Goal: Task Accomplishment & Management: Complete application form

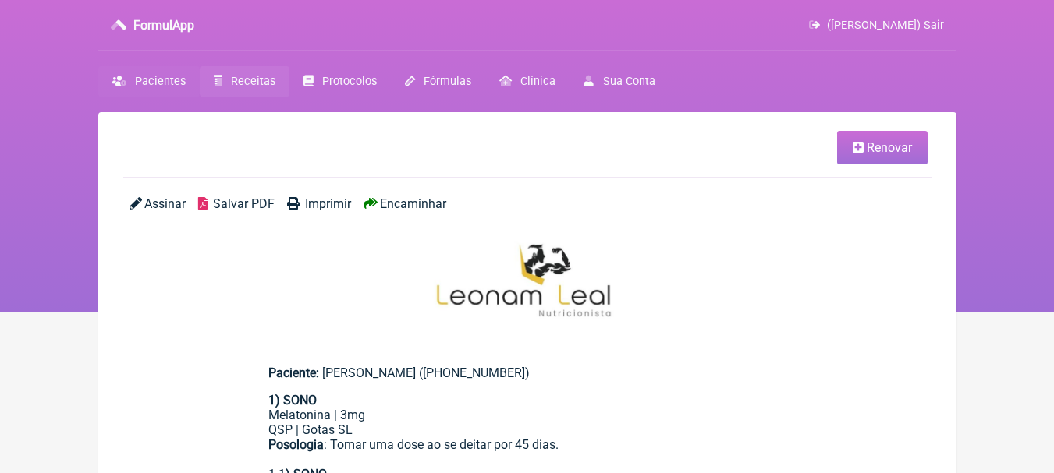
click at [177, 70] on link "Pacientes" at bounding box center [148, 81] width 101 height 30
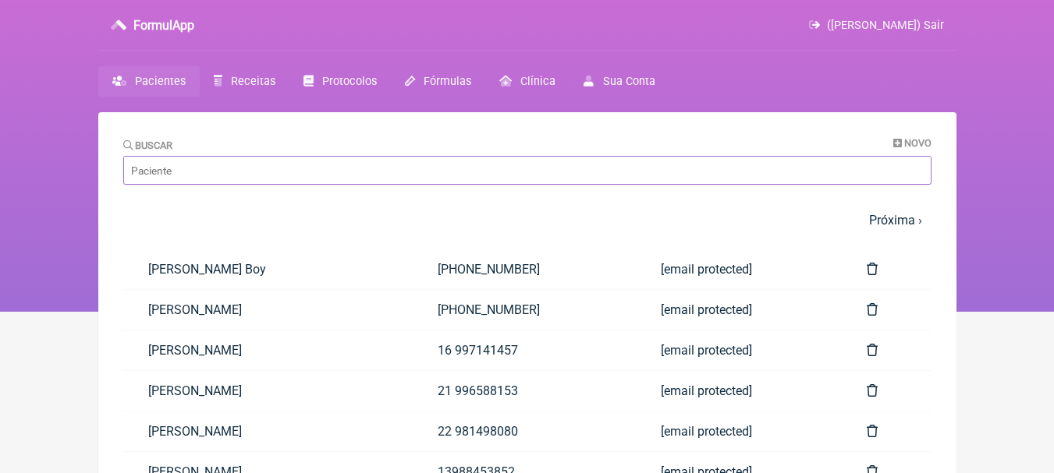
click at [229, 175] on input "Buscar" at bounding box center [527, 170] width 808 height 29
type input "n"
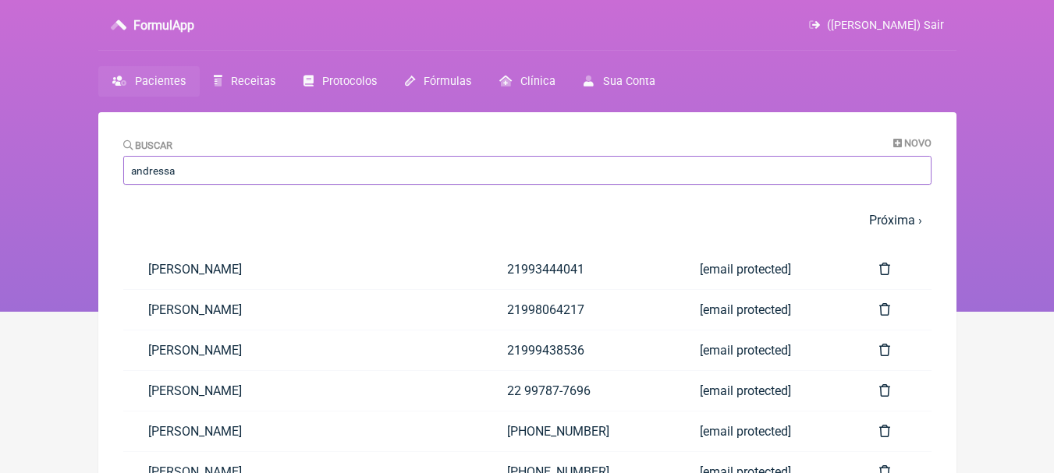
type input "andressa"
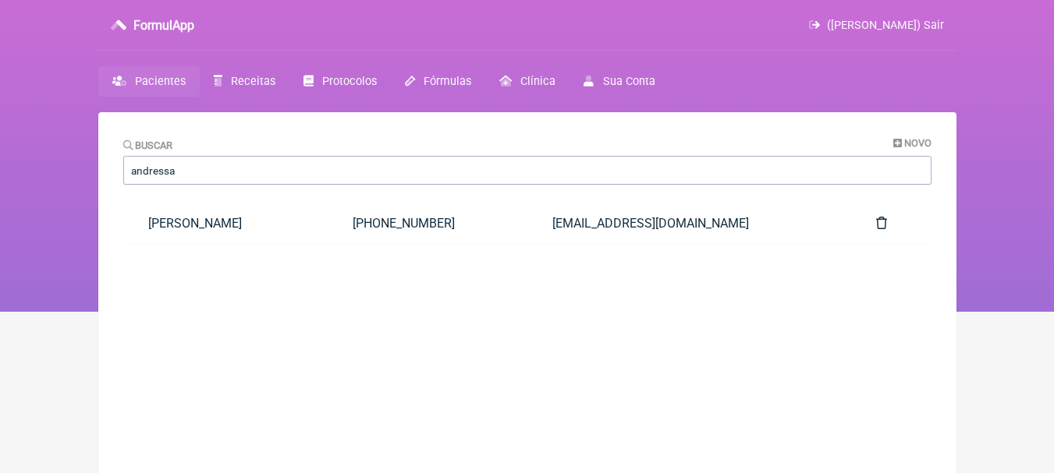
click at [266, 211] on link "[PERSON_NAME]" at bounding box center [225, 224] width 205 height 40
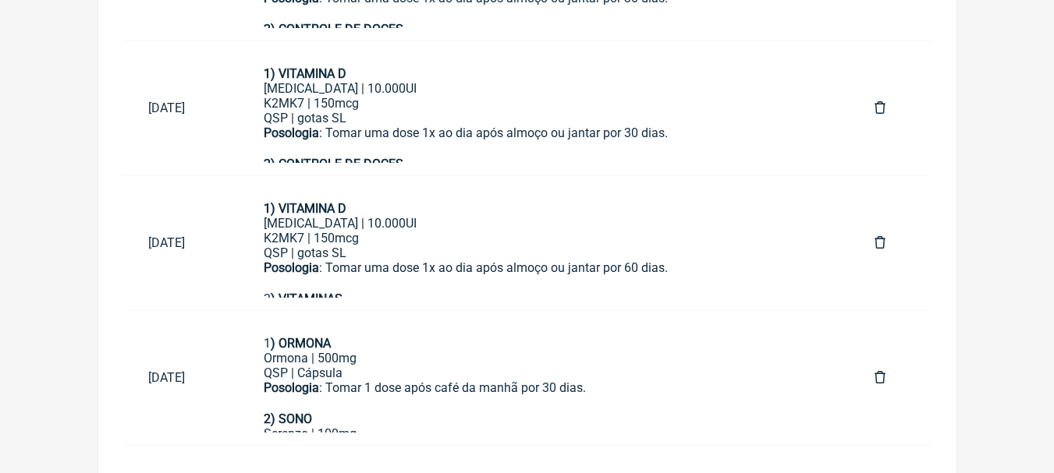
scroll to position [939, 0]
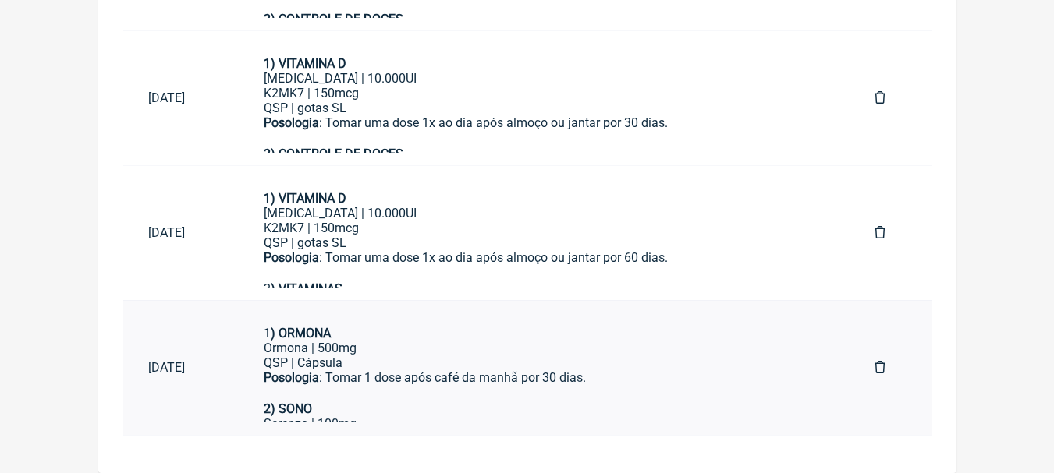
click at [476, 363] on div "QSP | Cápsula" at bounding box center [544, 363] width 561 height 15
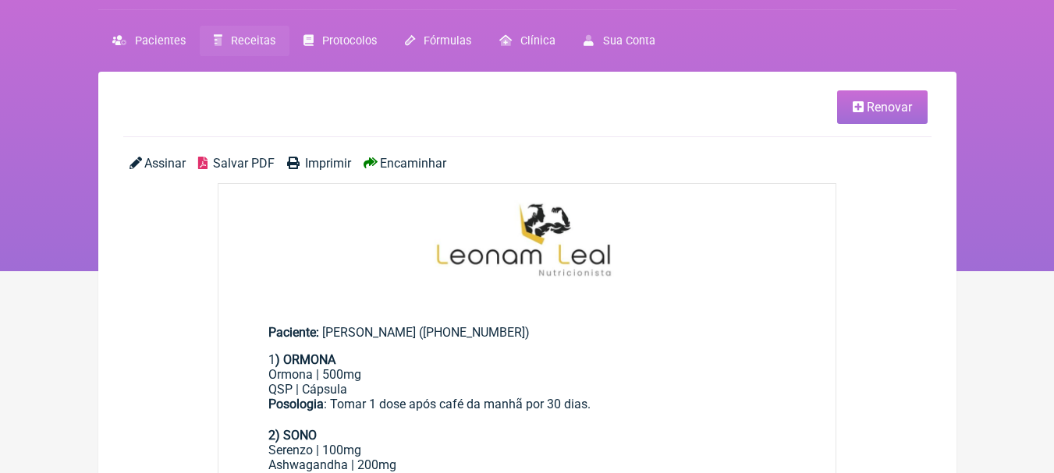
scroll to position [78, 0]
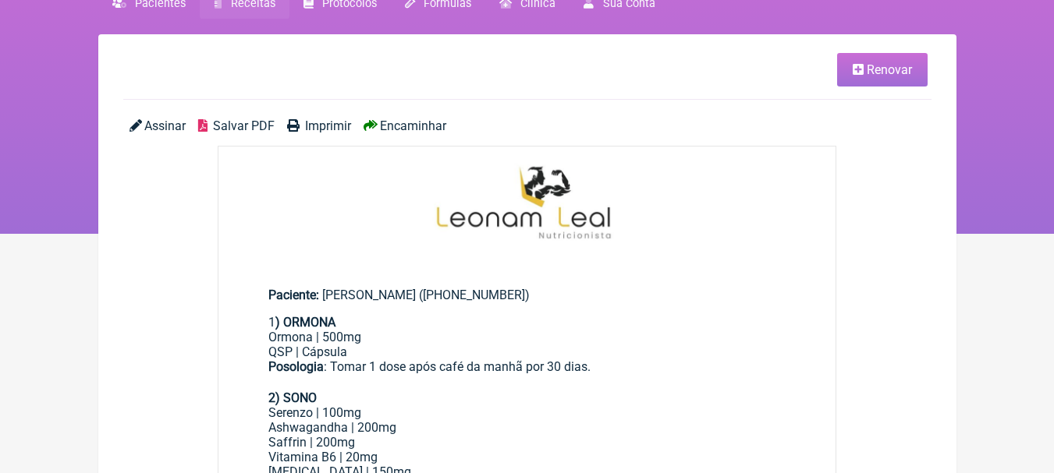
click at [899, 69] on span "Renovar" at bounding box center [889, 69] width 45 height 15
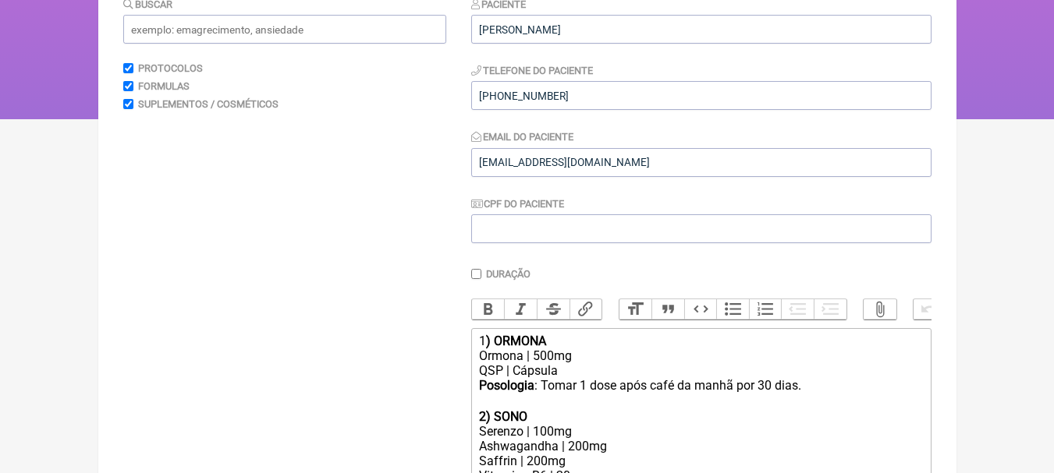
scroll to position [419, 0]
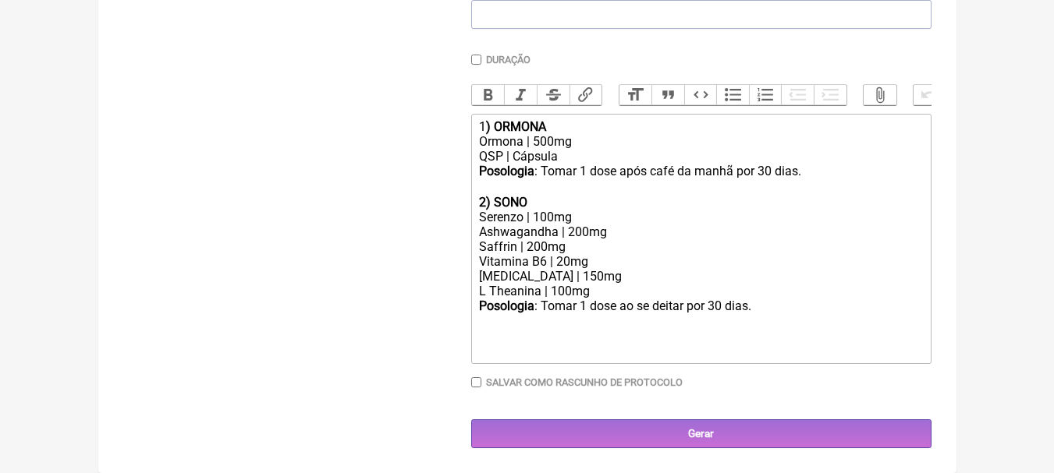
click at [193, 217] on div "Buscar Protocolos Formulas Suplementos / Cosméticos" at bounding box center [284, 115] width 323 height 667
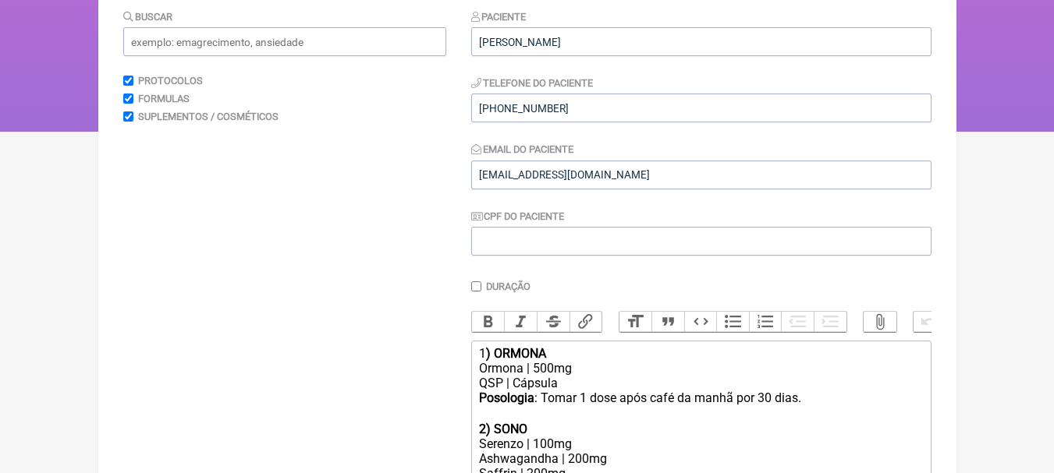
scroll to position [0, 0]
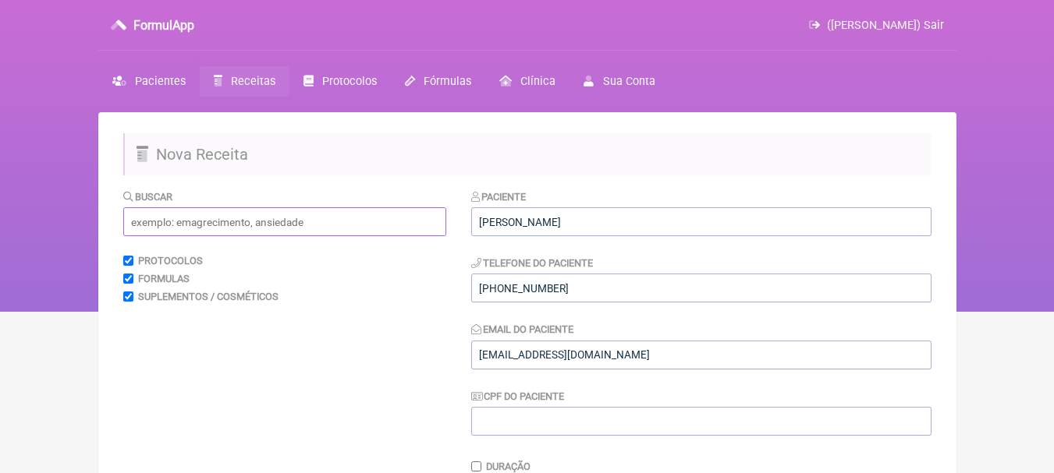
click at [250, 224] on input "text" at bounding box center [284, 221] width 323 height 29
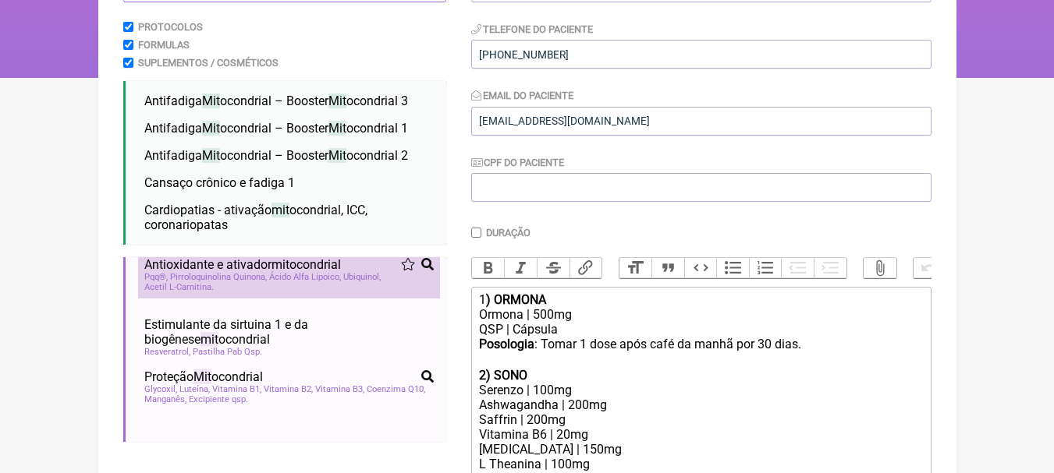
scroll to position [16, 0]
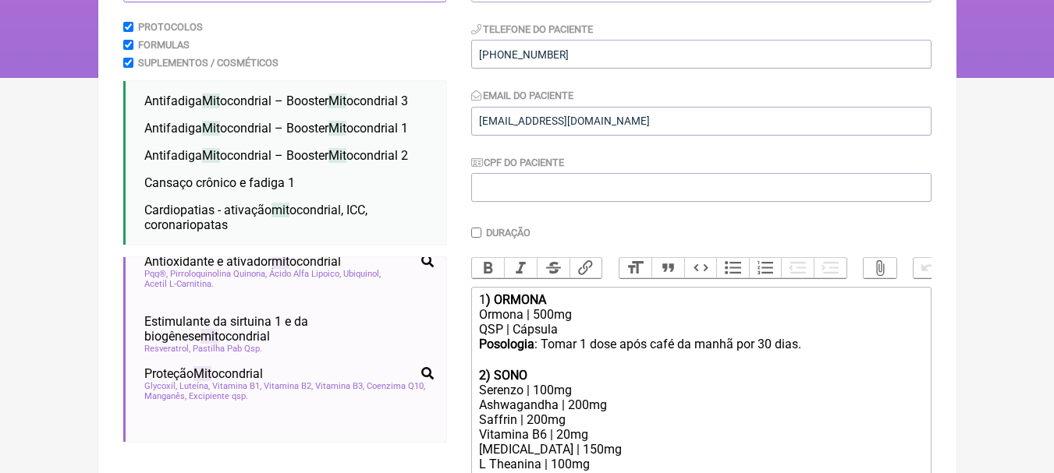
type input "mit"
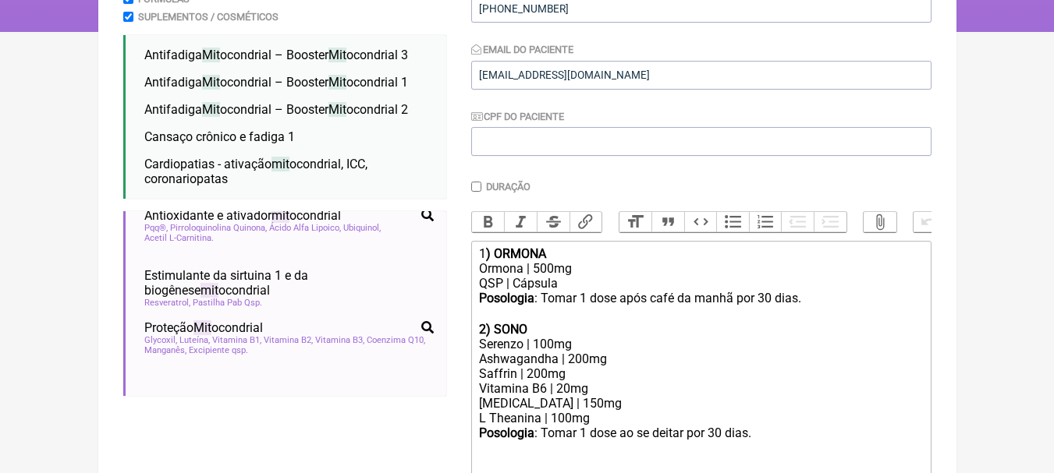
scroll to position [390, 0]
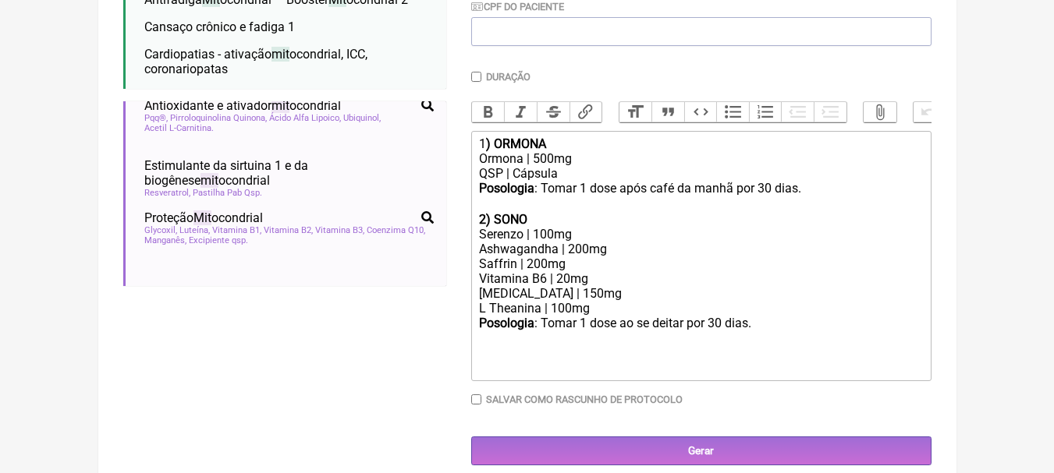
click at [625, 200] on div "Posologia : Tomar 1 dose após café da manhã por 30 dias.ㅤ" at bounding box center [700, 196] width 443 height 31
click at [619, 246] on div "Serenzo | 100mg Ashwagandha | 200mg" at bounding box center [700, 242] width 443 height 30
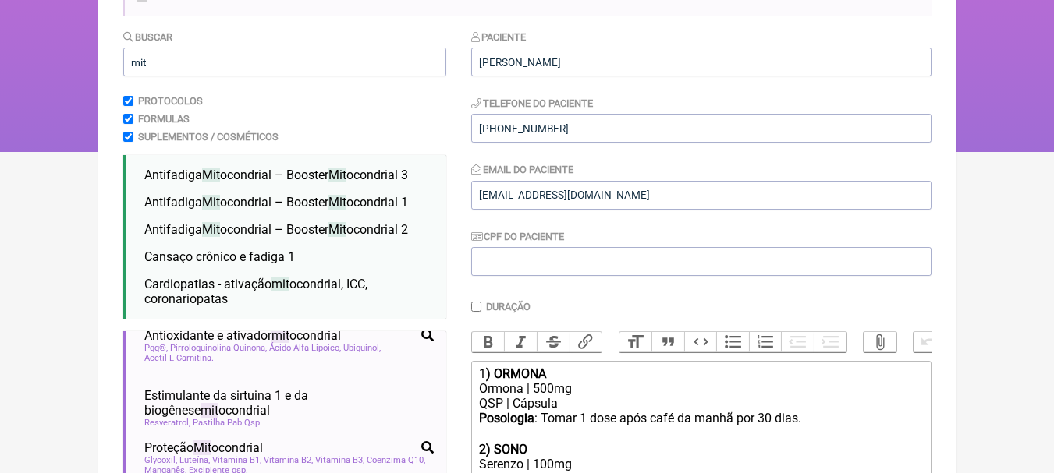
scroll to position [156, 0]
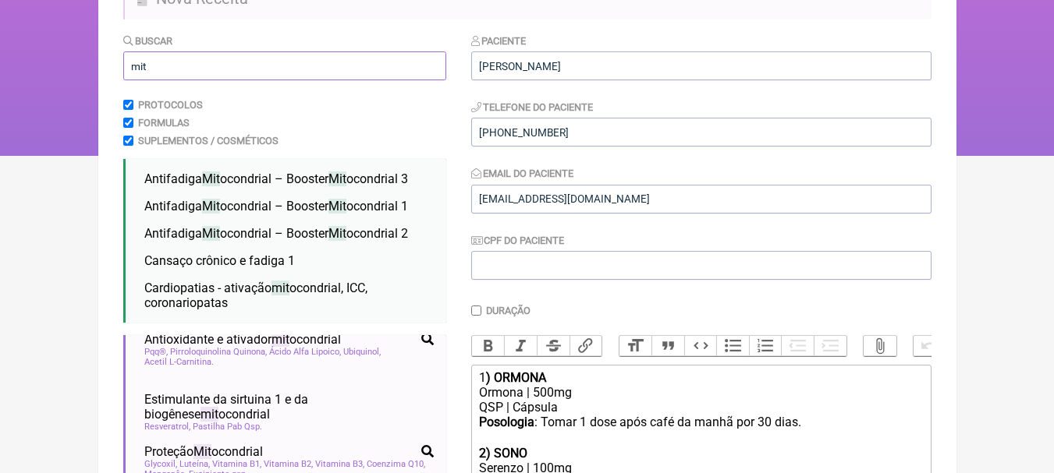
click at [159, 69] on input "mit" at bounding box center [284, 65] width 323 height 29
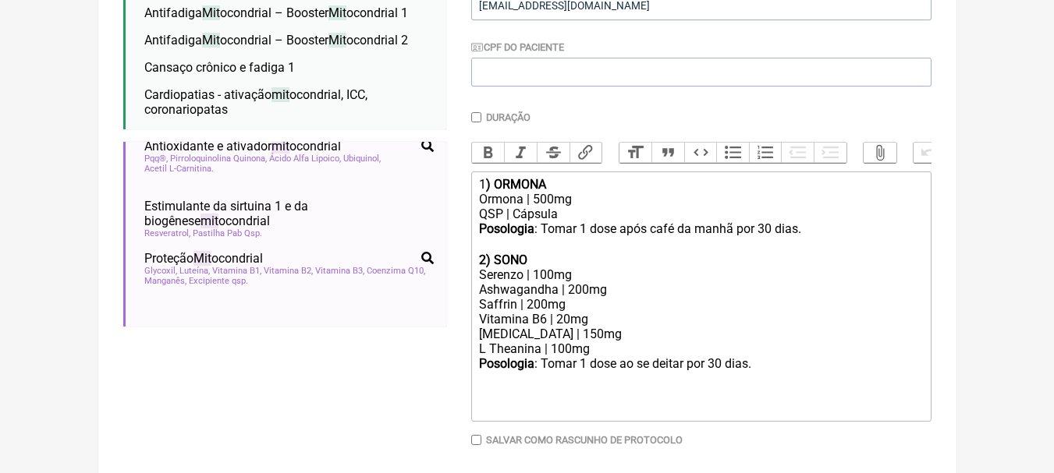
scroll to position [390, 0]
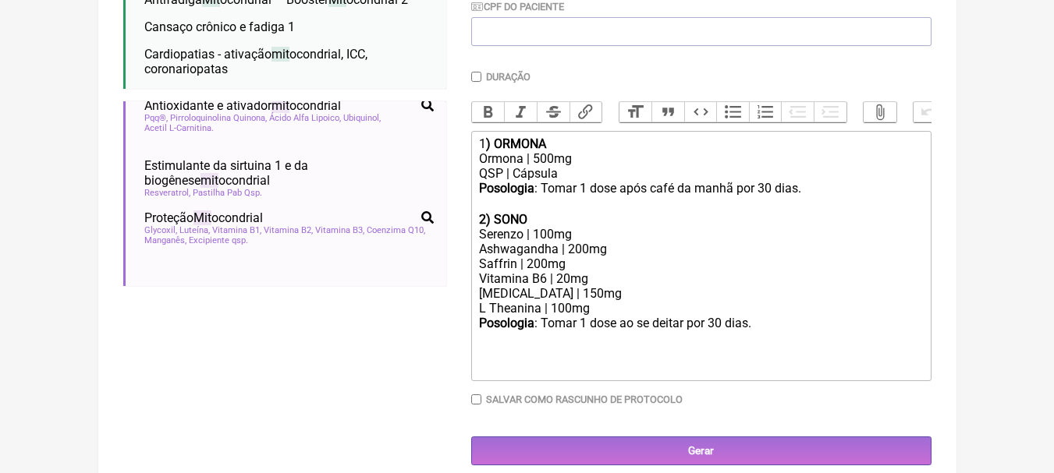
click at [601, 166] on div "Ormona | 500mg" at bounding box center [700, 158] width 443 height 15
click at [561, 181] on div "QSP | Cápsula" at bounding box center [700, 173] width 443 height 15
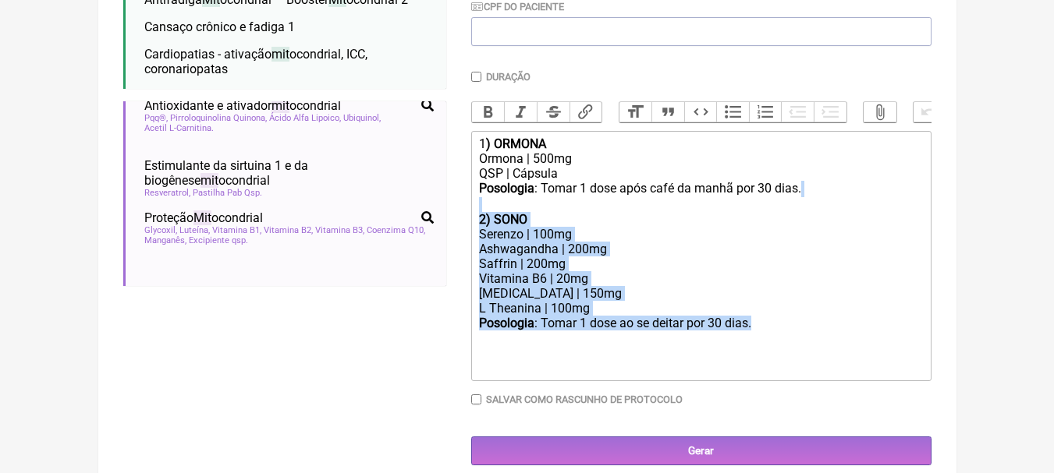
drag, startPoint x: 767, startPoint y: 337, endPoint x: 461, endPoint y: 219, distance: 327.7
click at [461, 219] on form "Buscar mit Protocolos Formulas Suplementos / Cosméticos Antifadiga Mit ocondria…" at bounding box center [527, 132] width 808 height 667
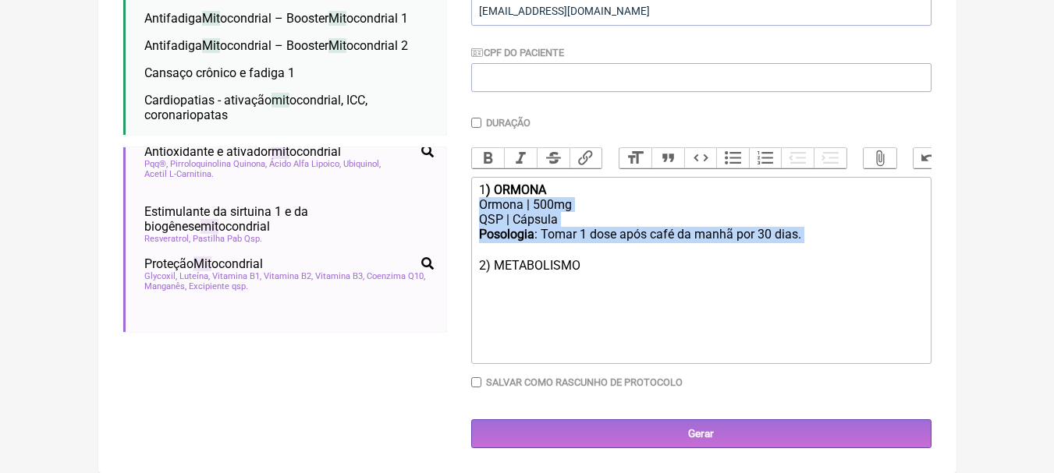
drag, startPoint x: 480, startPoint y: 204, endPoint x: 856, endPoint y: 245, distance: 378.1
click at [856, 245] on trix-editor "1 ) ORMONA Ormona | 500mg QSP | Cápsula Posologia : Tomar 1 dose após café da m…" at bounding box center [701, 270] width 460 height 187
copy trix-editor "Ormona | 500mg QSP | Cápsula Posologia : Tomar 1 dose após café da manhã por 30…"
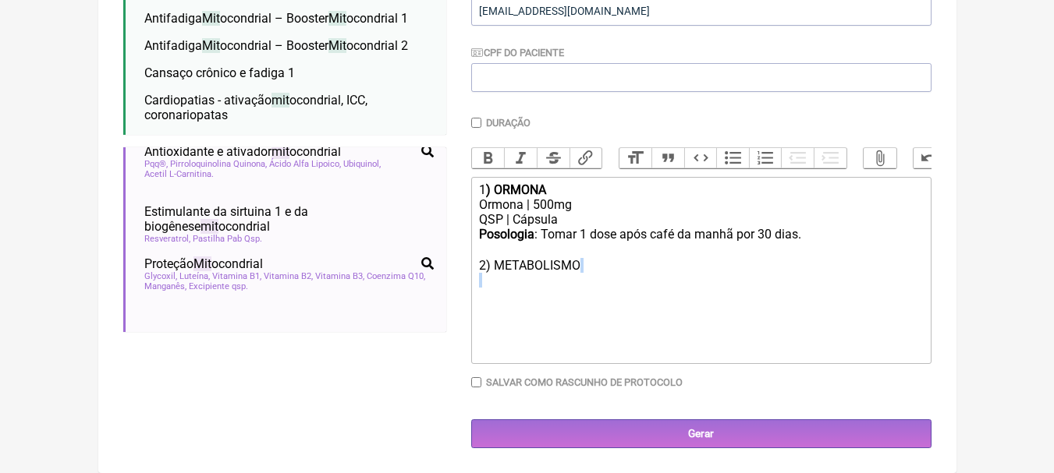
click at [599, 287] on trix-editor "1 ) ORMONA Ormona | 500mg QSP | Cápsula Posologia : Tomar 1 dose após café da m…" at bounding box center [701, 270] width 460 height 187
paste trix-editor "Ormona | 500mg</div><div>QSP | Cápsula</div><div><strong>Posologia</strong>: To…"
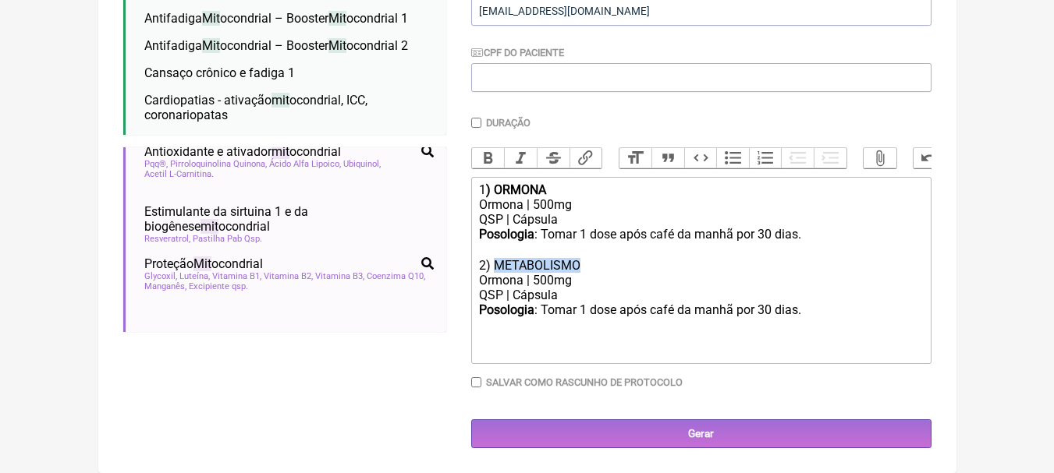
drag, startPoint x: 616, startPoint y: 267, endPoint x: 498, endPoint y: 263, distance: 117.8
click at [498, 263] on div "Posologia : Tomar 1 dose após café da manhã por 30 dias.ㅤ 2) METABOLISMO Ormona…" at bounding box center [700, 257] width 443 height 61
click at [491, 148] on button "Bold" at bounding box center [488, 158] width 33 height 20
click at [716, 276] on div "Posologia : Tomar 1 dose após café da manhã por 30 dias.ㅤ 2) METABOLISMO Ormona…" at bounding box center [700, 257] width 443 height 61
drag, startPoint x: 520, startPoint y: 282, endPoint x: 445, endPoint y: 273, distance: 75.4
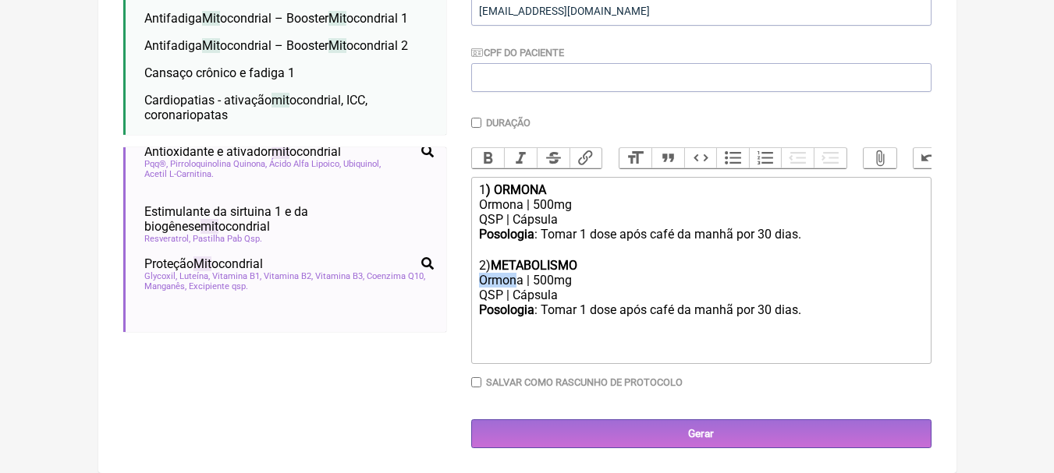
click at [445, 273] on form "Buscar mit Protocolos Formulas Suplementos / Cosméticos Antifadiga Mit ocondria…" at bounding box center [527, 147] width 808 height 604
drag, startPoint x: 542, startPoint y: 281, endPoint x: 555, endPoint y: 254, distance: 29.6
click at [543, 280] on div "Posologia : Tomar 1 dose após café da manhã por 30 dias.ㅤ 2) METABOLISMO Mitbur…" at bounding box center [700, 257] width 443 height 61
click at [568, 304] on div "Posologia : Tomar 1 dose após café da manhã por 30 dias.ㅤ" at bounding box center [700, 311] width 443 height 16
click at [615, 302] on div "QSP | Cápsula" at bounding box center [700, 295] width 443 height 15
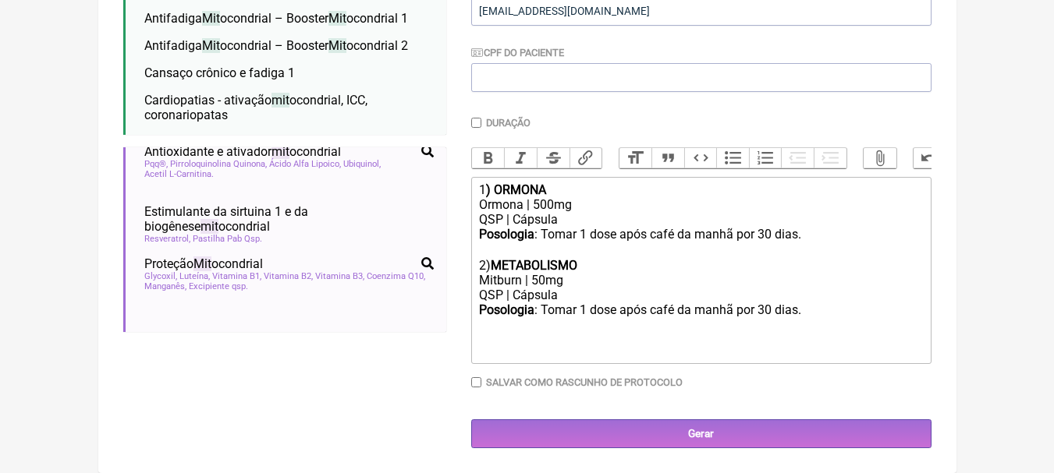
click at [828, 317] on div "Posologia : Tomar 1 dose após café da manhã por 30 dias.ㅤ" at bounding box center [700, 311] width 443 height 16
click at [617, 306] on div "Posologia : Tomar 1 dose após café da manhã por 30 dias.ㅤ" at bounding box center [700, 311] width 443 height 16
click at [591, 303] on div "Posologia : Tomar 1 dose após café da manhã por 30 dias.ㅤ" at bounding box center [700, 311] width 443 height 16
click at [816, 301] on div "QSP | Cápsula" at bounding box center [700, 295] width 443 height 15
click at [591, 276] on div "Posologia : Tomar 1 dose após café da manhã por 30 dias.ㅤ 2) METABOLISMO Mitbur…" at bounding box center [700, 257] width 443 height 61
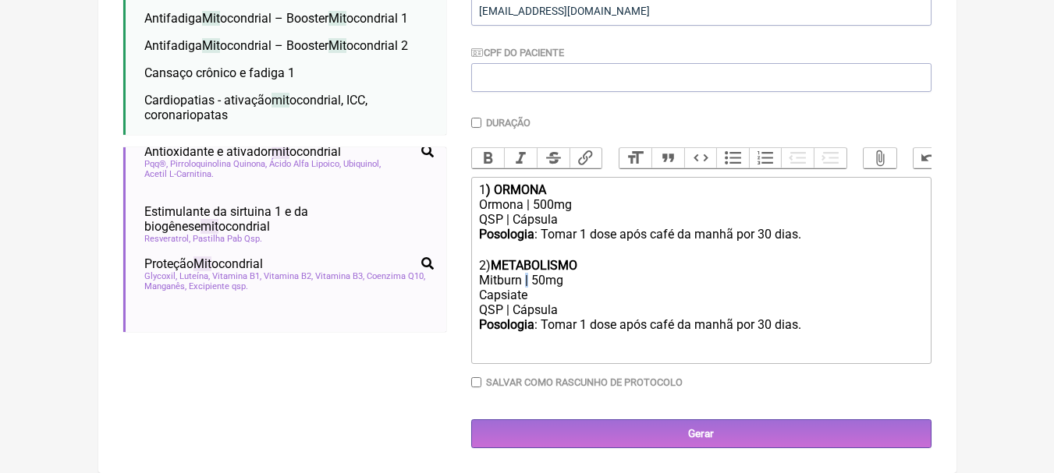
copy div "|"
paste trix-editor "|"
click at [704, 297] on div "Posologia : Tomar 1 dose após café da manhã por 30 dias.ㅤ 2) METABOLISMO Mitbur…" at bounding box center [700, 265] width 443 height 76
click at [770, 230] on div "Posologia : Tomar 1 dose após café da manhã por 30 dias.ㅤ 2) METABOLISMO Mitbur…" at bounding box center [700, 265] width 443 height 76
drag, startPoint x: 651, startPoint y: 324, endPoint x: 835, endPoint y: 324, distance: 183.3
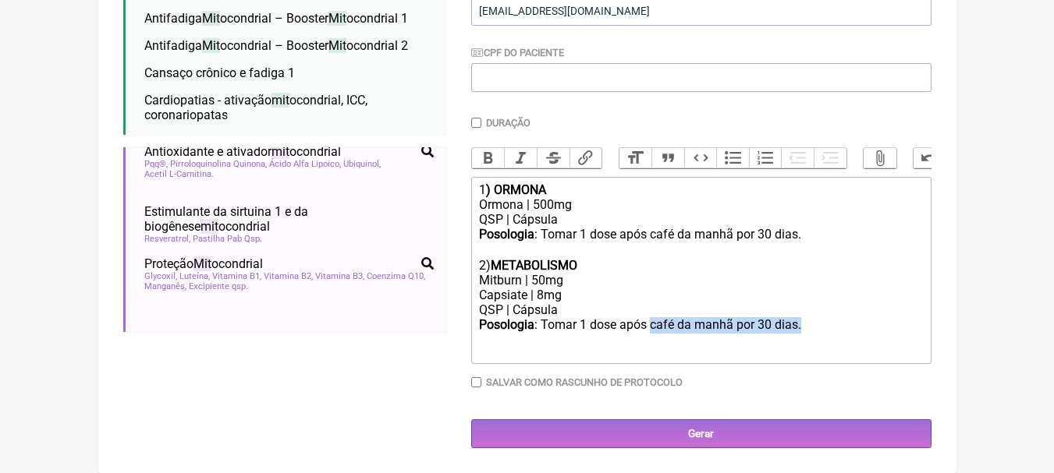
click at [835, 324] on div "Posologia : Tomar 1 dose após café da manhã por 30 dias.ㅤ" at bounding box center [700, 325] width 443 height 16
type trix-editor "<div>1<strong>) ORMONA</strong></div><div>Ormona | 500mg</div><div>QSP | Cápsul…"
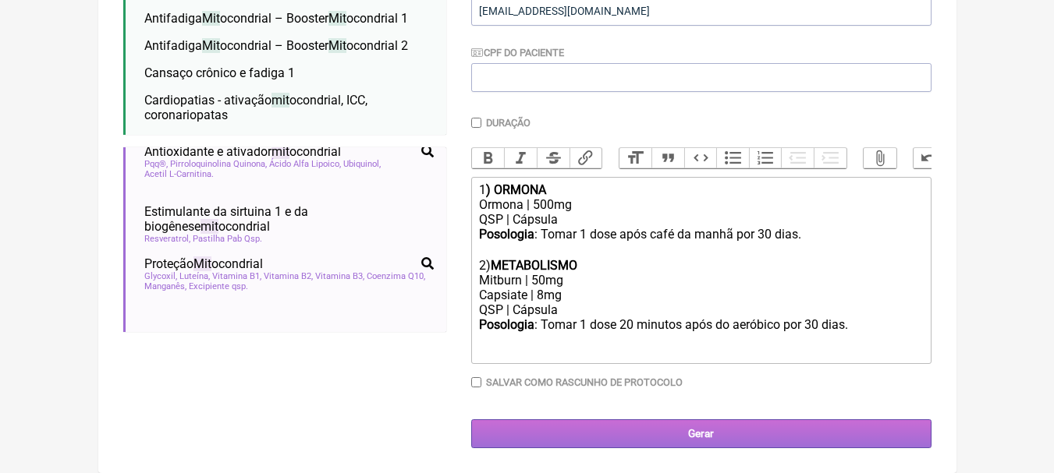
click at [749, 442] on input "Gerar" at bounding box center [701, 434] width 460 height 29
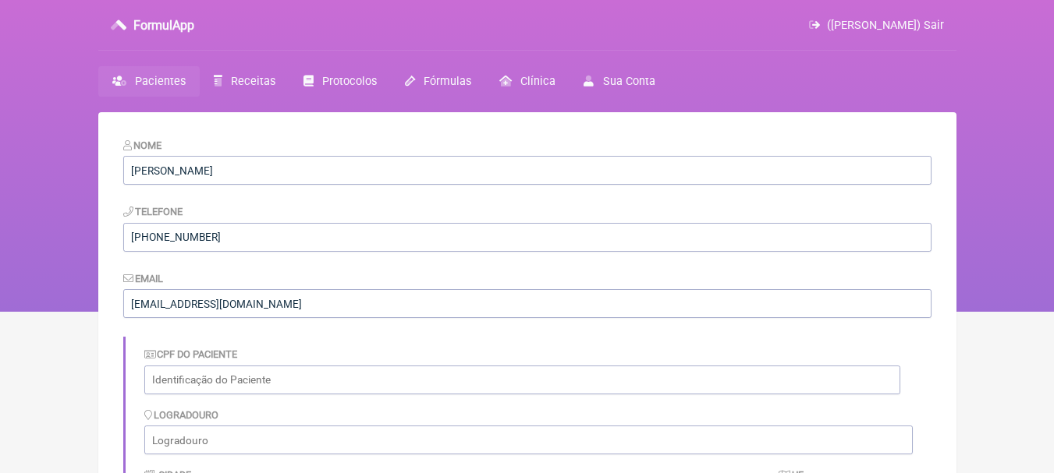
click at [165, 79] on span "Pacientes" at bounding box center [160, 81] width 51 height 13
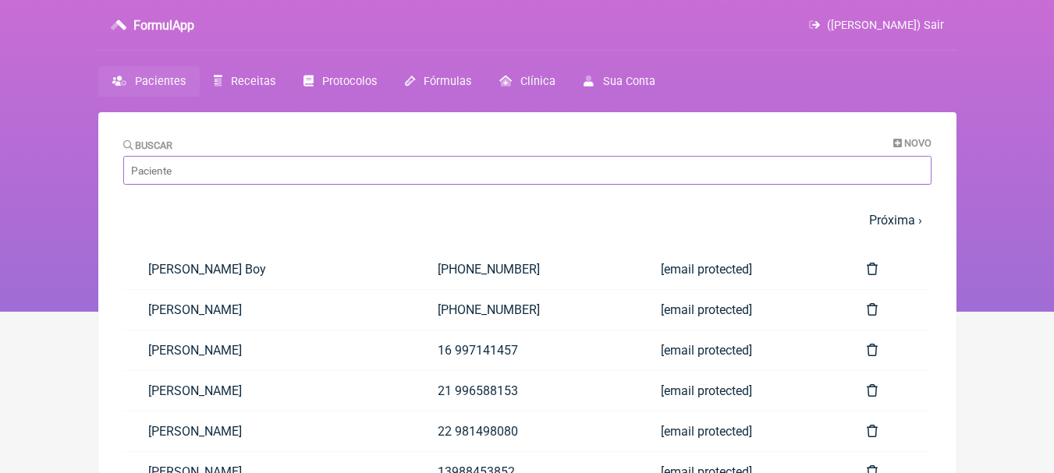
drag, startPoint x: 265, startPoint y: 145, endPoint x: 233, endPoint y: 164, distance: 37.1
click at [233, 164] on input "Buscar" at bounding box center [527, 170] width 808 height 29
type input "charle"
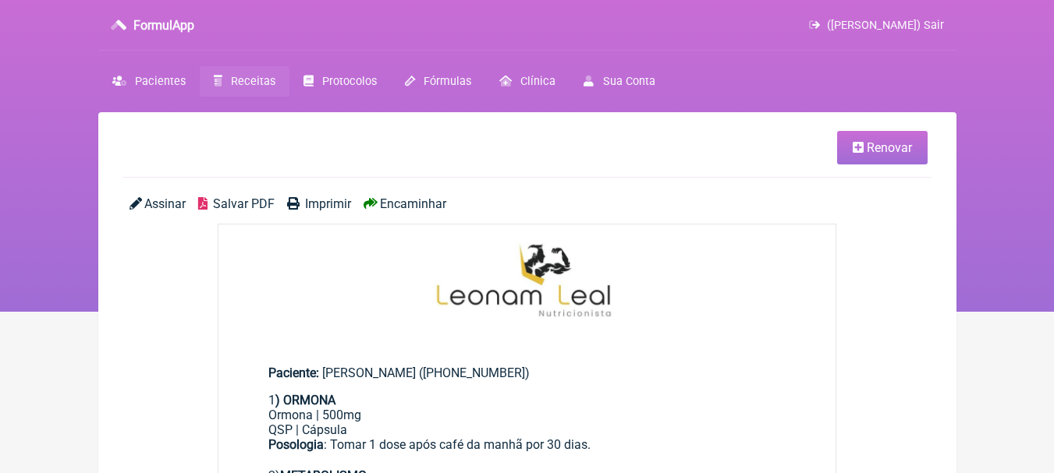
click at [895, 138] on link "Renovar" at bounding box center [882, 148] width 90 height 34
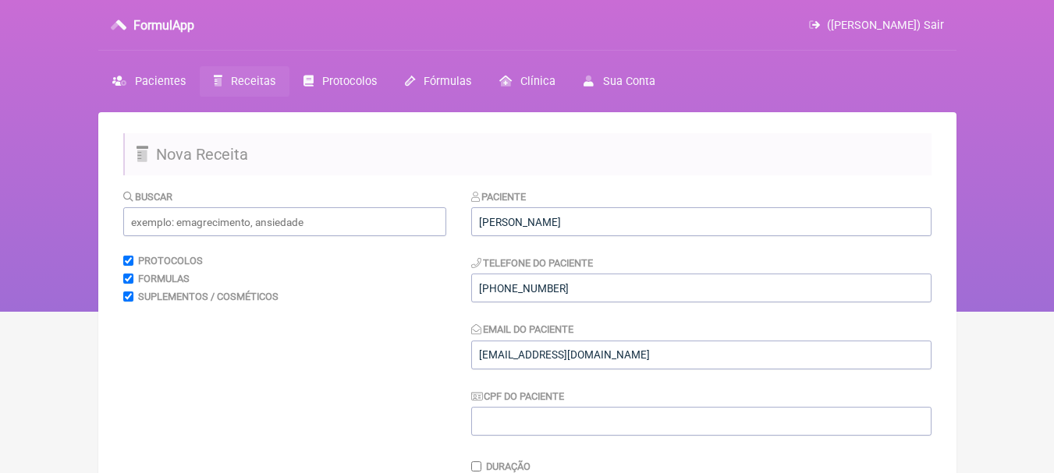
scroll to position [356, 0]
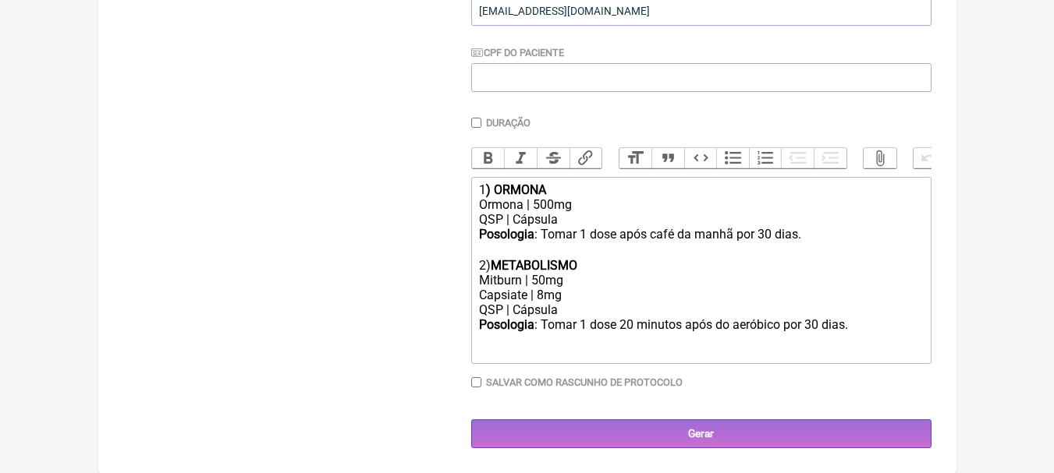
click at [592, 302] on div "Posologia : Tomar 1 dose após café da manhã por 30 dias.ㅤ 2) METABOLISMO Mitbur…" at bounding box center [700, 265] width 443 height 76
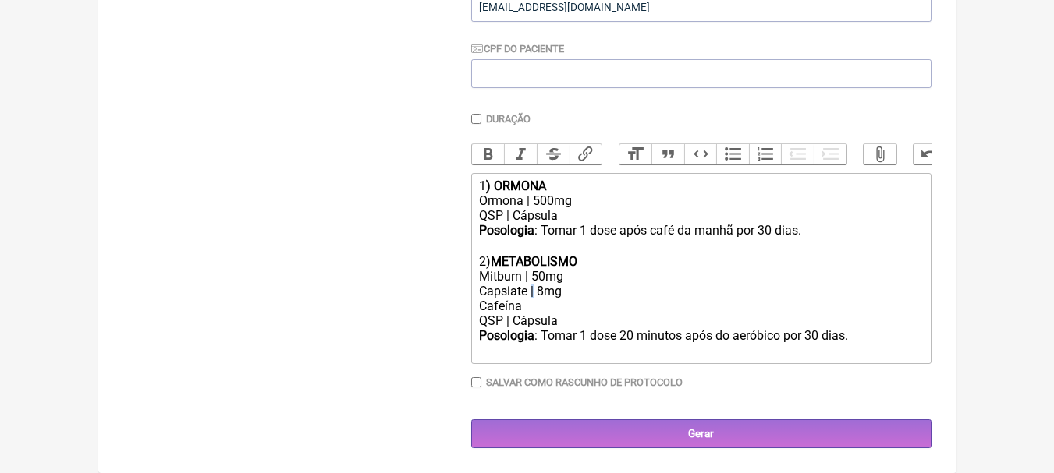
copy div "|"
paste trix-editor "|"
type trix-editor "<div>1<strong>) ORMONA</strong></div><div>Ormona | 500mg</div><div>QSP | Cápsul…"
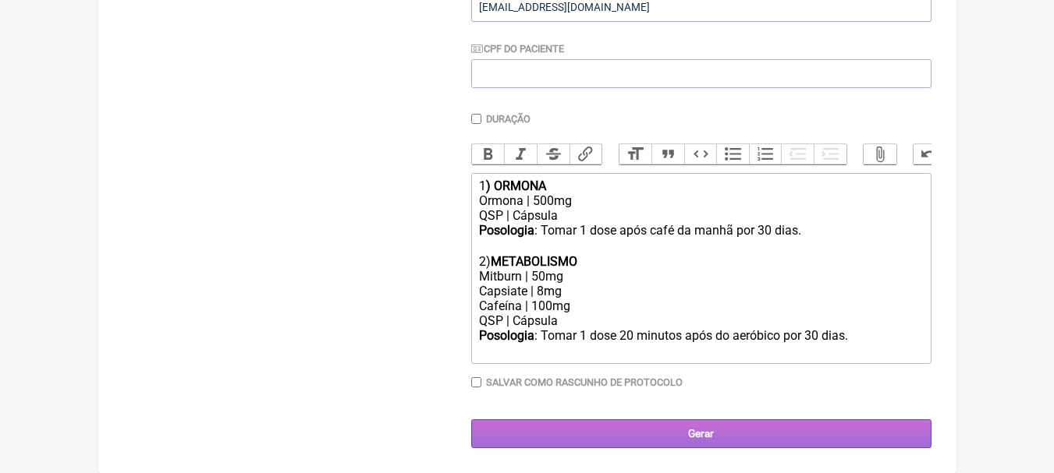
click at [710, 434] on input "Gerar" at bounding box center [701, 434] width 460 height 29
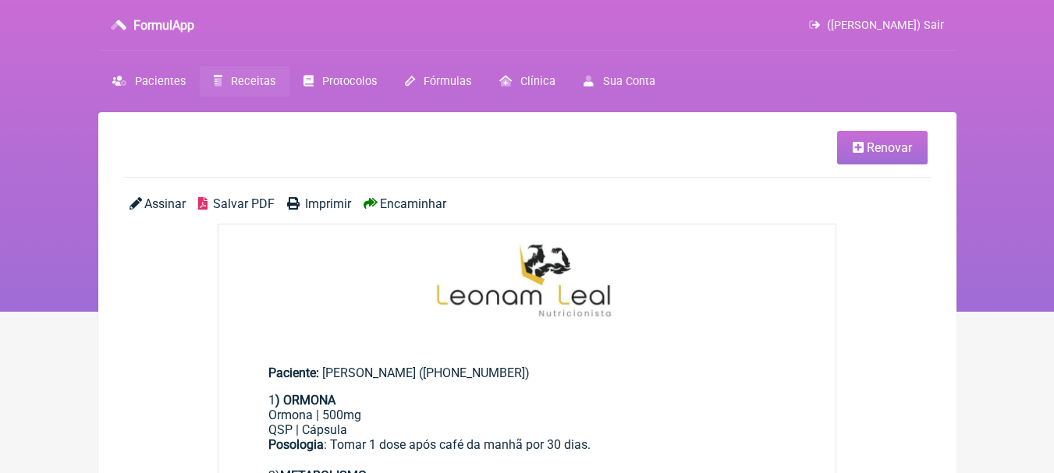
click at [250, 200] on span "Salvar PDF" at bounding box center [244, 204] width 62 height 15
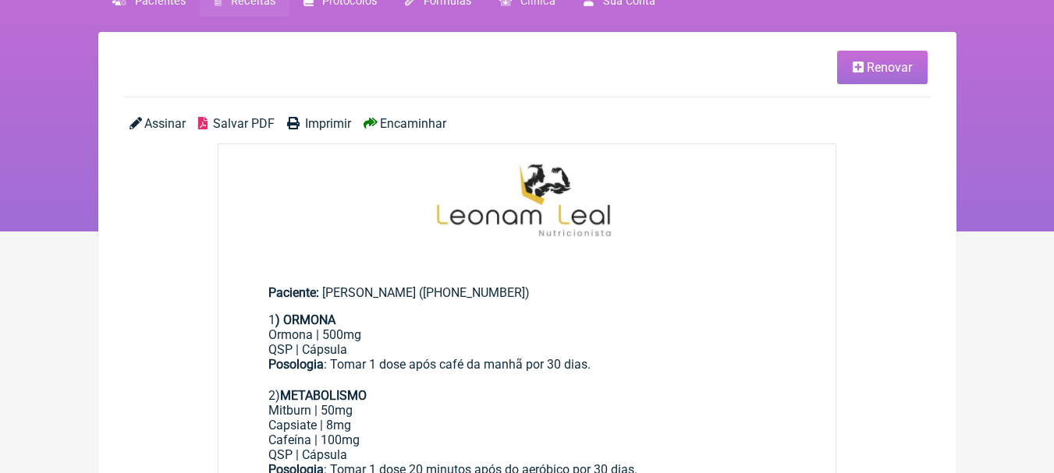
scroll to position [156, 0]
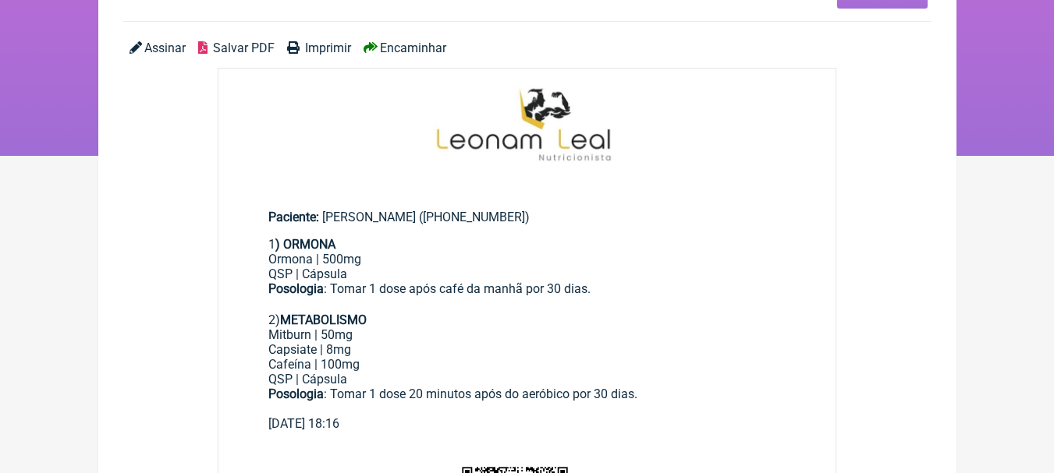
click at [226, 51] on span "Salvar PDF" at bounding box center [244, 48] width 62 height 15
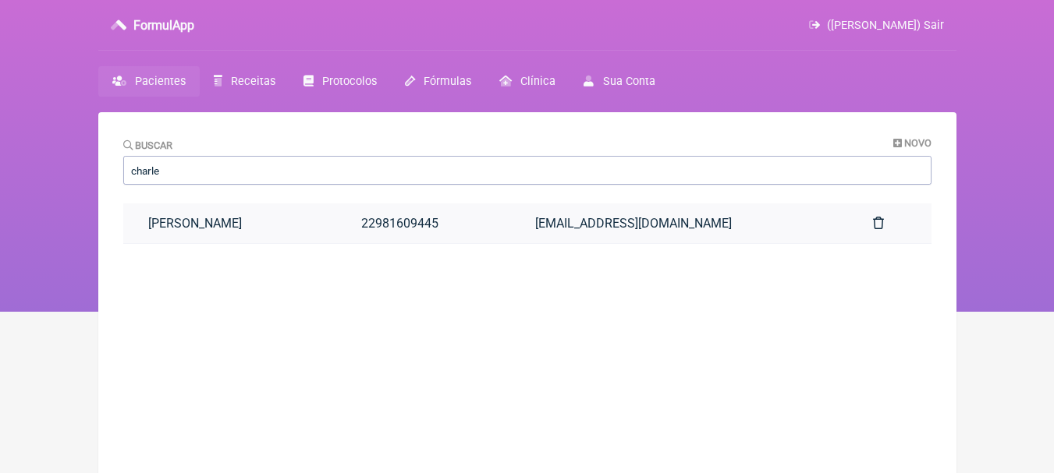
click at [280, 236] on link "[PERSON_NAME]" at bounding box center [230, 224] width 214 height 40
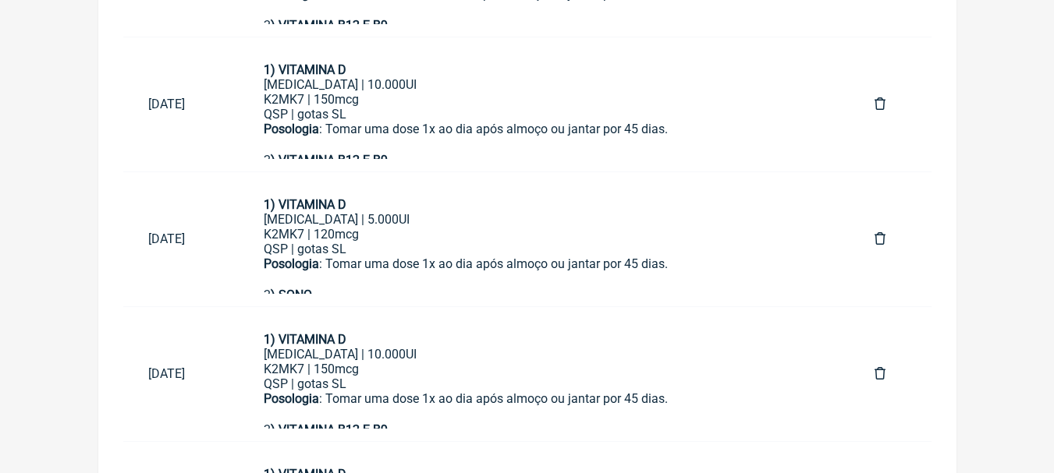
scroll to position [589, 0]
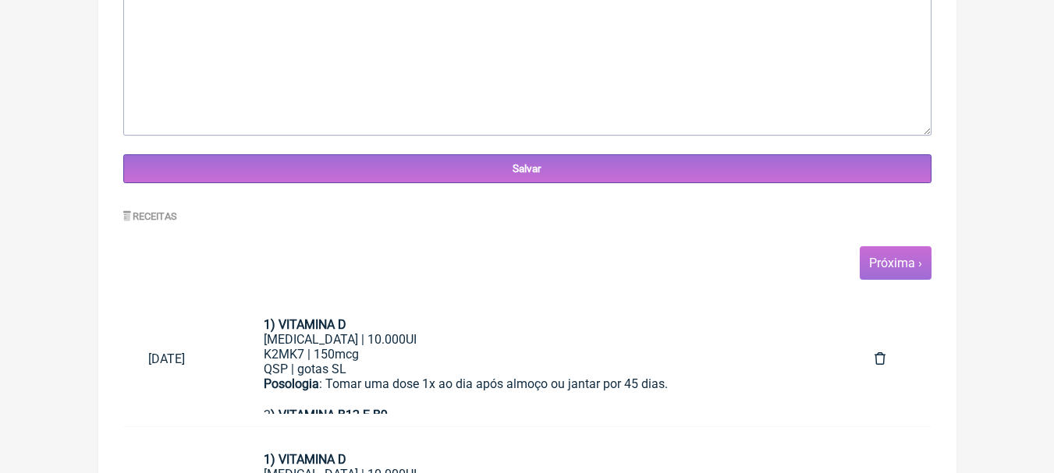
click at [886, 261] on link "Próxima ›" at bounding box center [895, 263] width 53 height 15
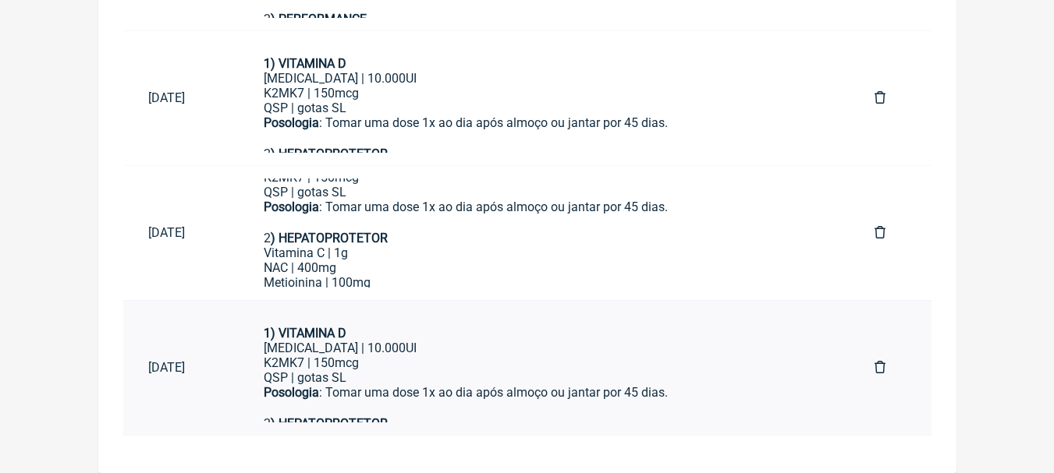
scroll to position [78, 0]
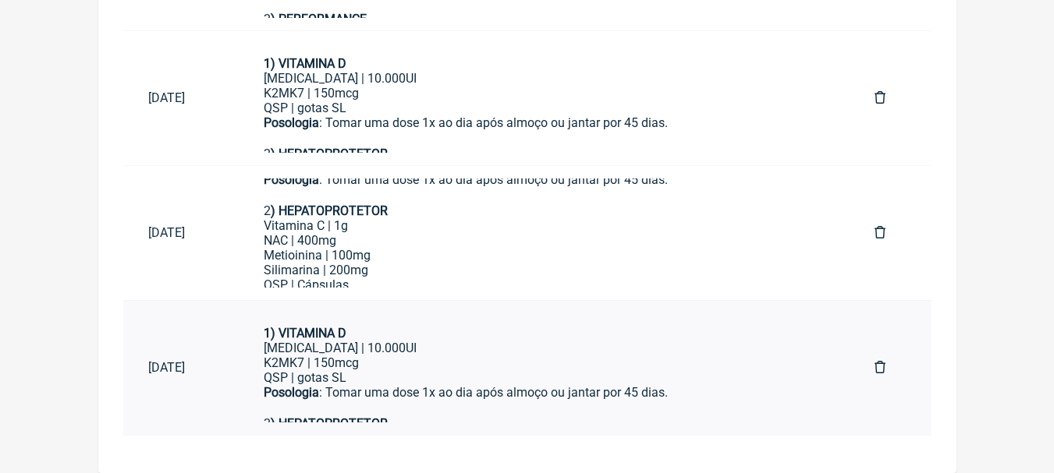
click at [487, 364] on div "K2MK7 | 150mcg" at bounding box center [544, 363] width 561 height 15
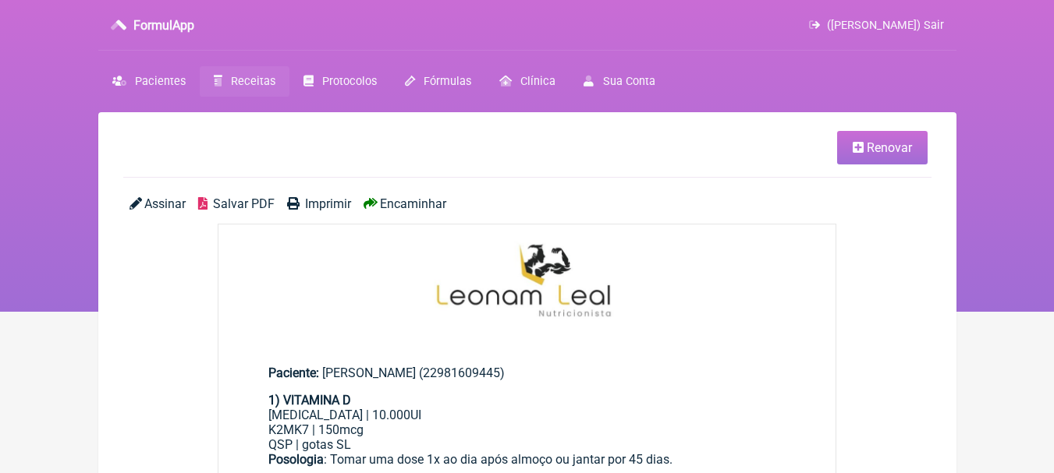
click at [863, 146] on link "Renovar" at bounding box center [882, 148] width 90 height 34
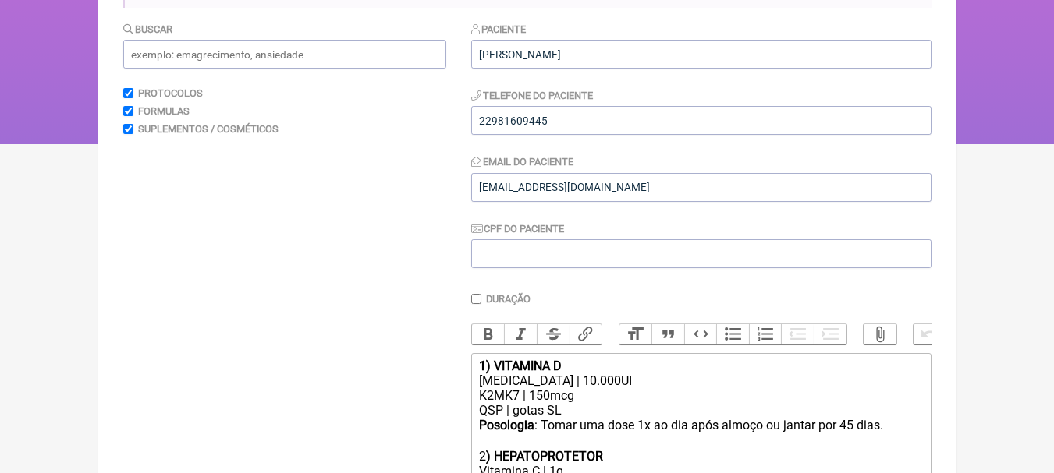
scroll to position [468, 0]
